Goal: Task Accomplishment & Management: Use online tool/utility

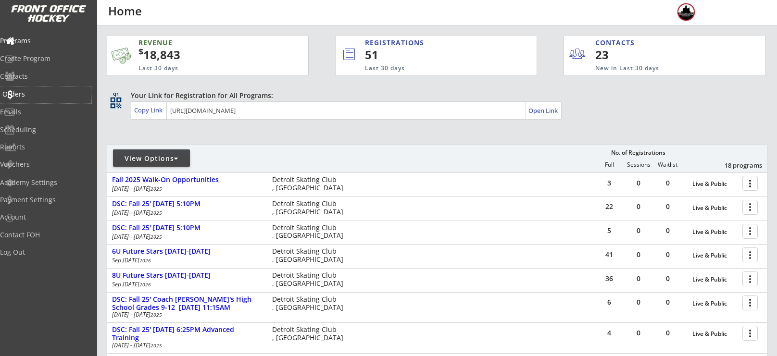
click at [28, 101] on div "Orders" at bounding box center [45, 95] width 91 height 17
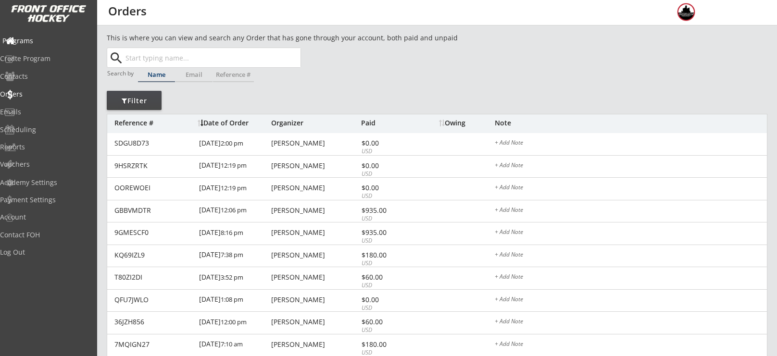
click at [56, 36] on div "Programs" at bounding box center [45, 41] width 91 height 17
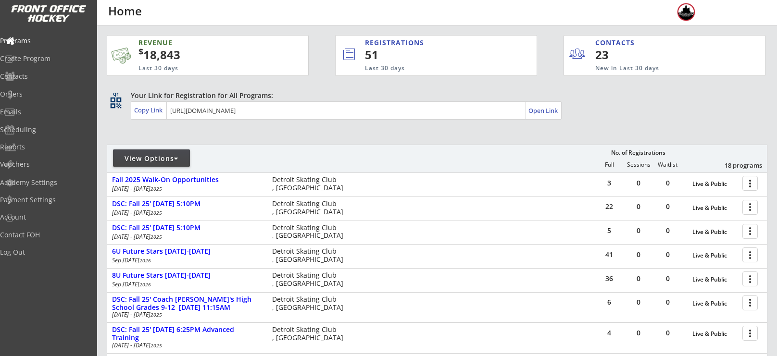
click at [149, 151] on div "View Options" at bounding box center [151, 158] width 77 height 17
select select ""Upcoming Programs""
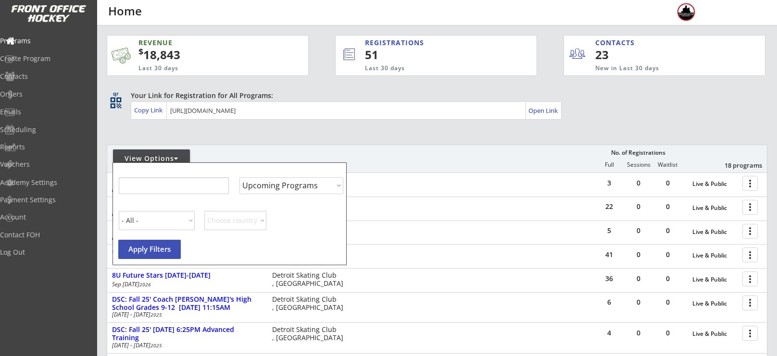
click at [149, 151] on div "View Options" at bounding box center [151, 158] width 77 height 17
select select ""Upcoming Programs""
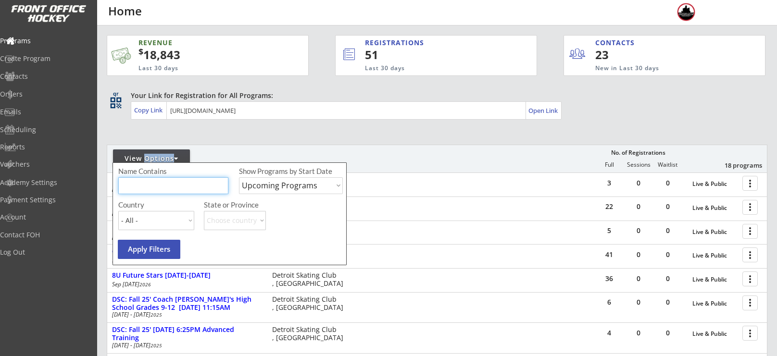
click at [172, 182] on input "input" at bounding box center [173, 186] width 110 height 17
type input "gloves"
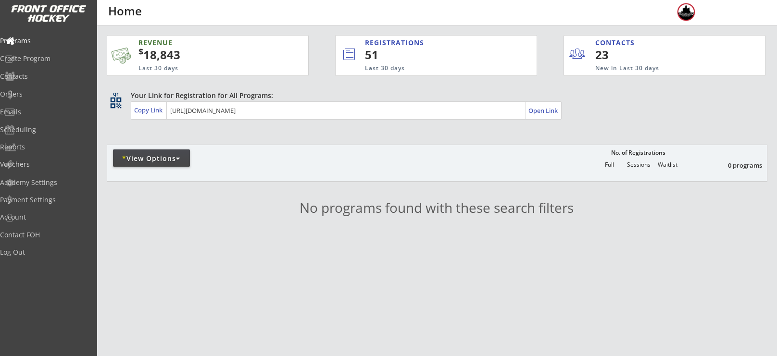
click at [157, 152] on div "* View Options" at bounding box center [151, 158] width 77 height 17
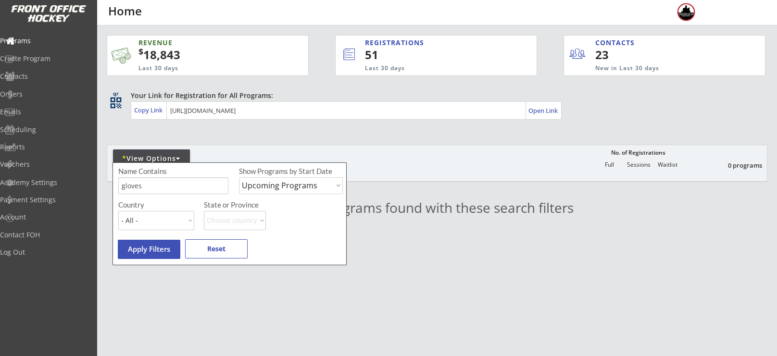
click at [288, 178] on select "Upcoming Programs Past Programs Specific Date Range" at bounding box center [291, 186] width 104 height 17
select select ""Past Programs""
click at [239, 178] on select "Upcoming Programs Past Programs Specific Date Range" at bounding box center [291, 186] width 104 height 17
click at [144, 245] on button "Apply Filters" at bounding box center [149, 249] width 63 height 19
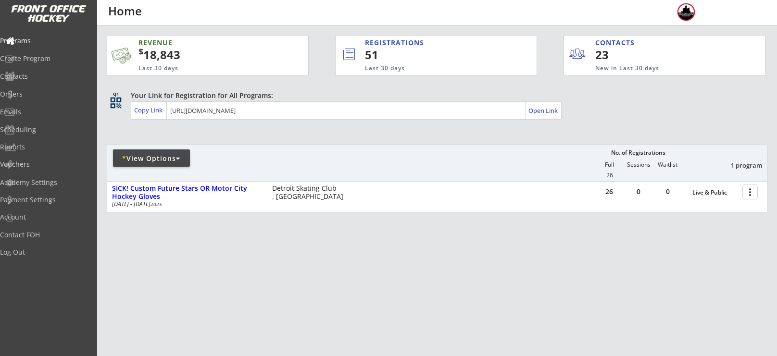
click at [454, 250] on div "REVENUE $ 18,843 Last 30 days REGISTRATIONS 51 Last 30 days CONTACTS 23 New in …" at bounding box center [437, 169] width 661 height 288
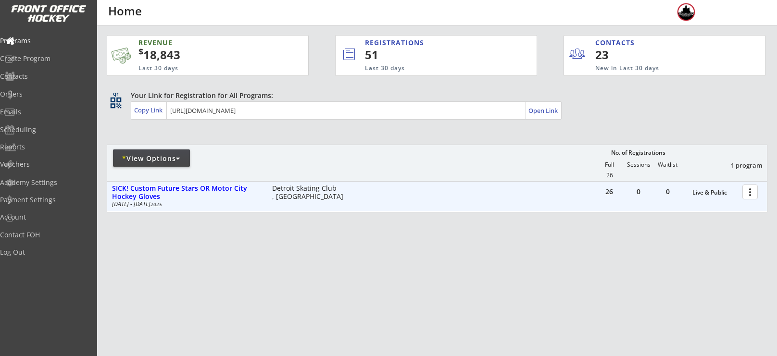
click at [753, 189] on div at bounding box center [752, 191] width 17 height 17
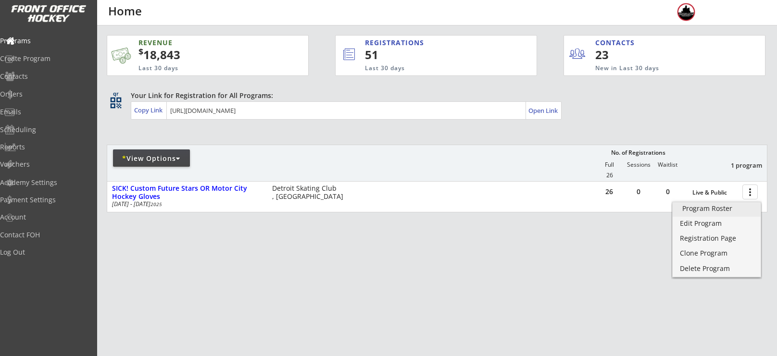
click at [708, 211] on div "Program Roster" at bounding box center [717, 208] width 69 height 7
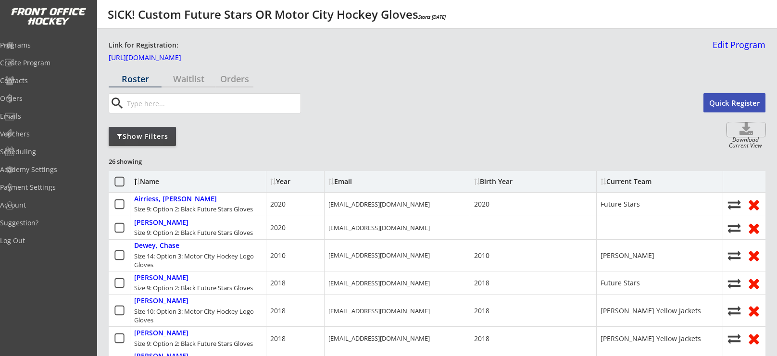
click at [752, 134] on use at bounding box center [746, 129] width 13 height 13
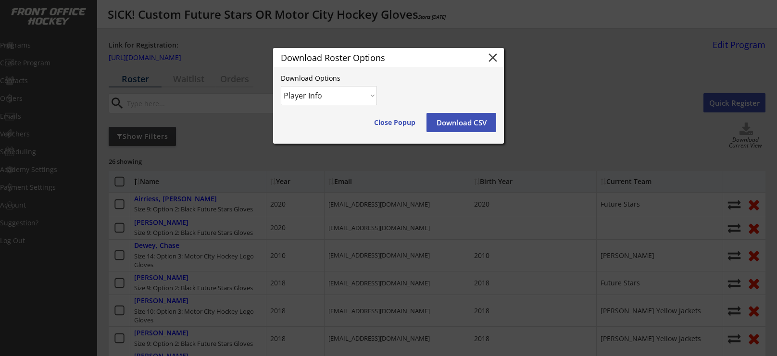
click at [336, 97] on select "Player Info Player and Order Info" at bounding box center [329, 95] width 96 height 19
select select ""Player and Order Info""
click at [281, 86] on select "Player Info Player and Order Info" at bounding box center [329, 95] width 96 height 19
click at [466, 123] on button "Download CSV" at bounding box center [462, 122] width 70 height 19
